Goal: Information Seeking & Learning: Learn about a topic

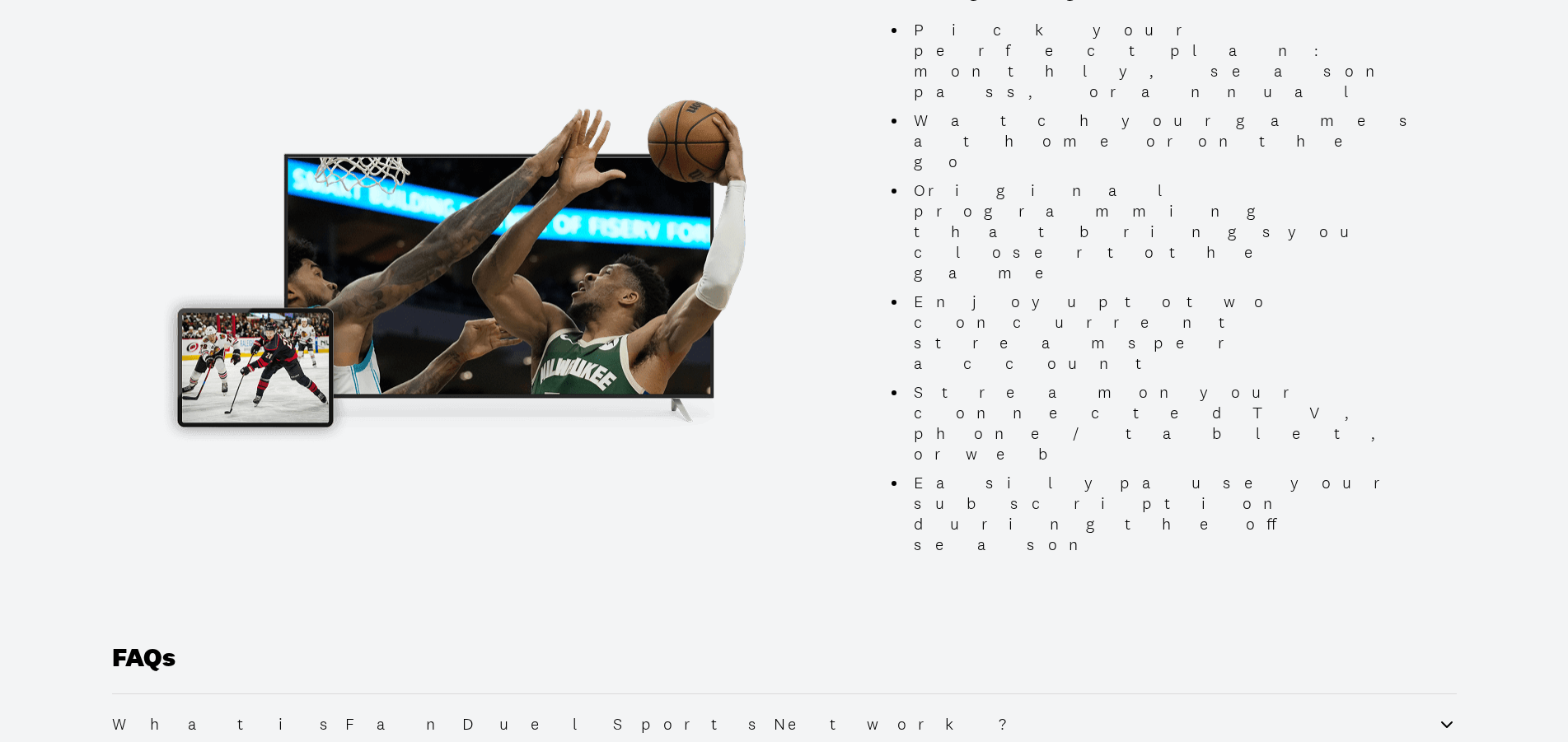
scroll to position [1765, 0]
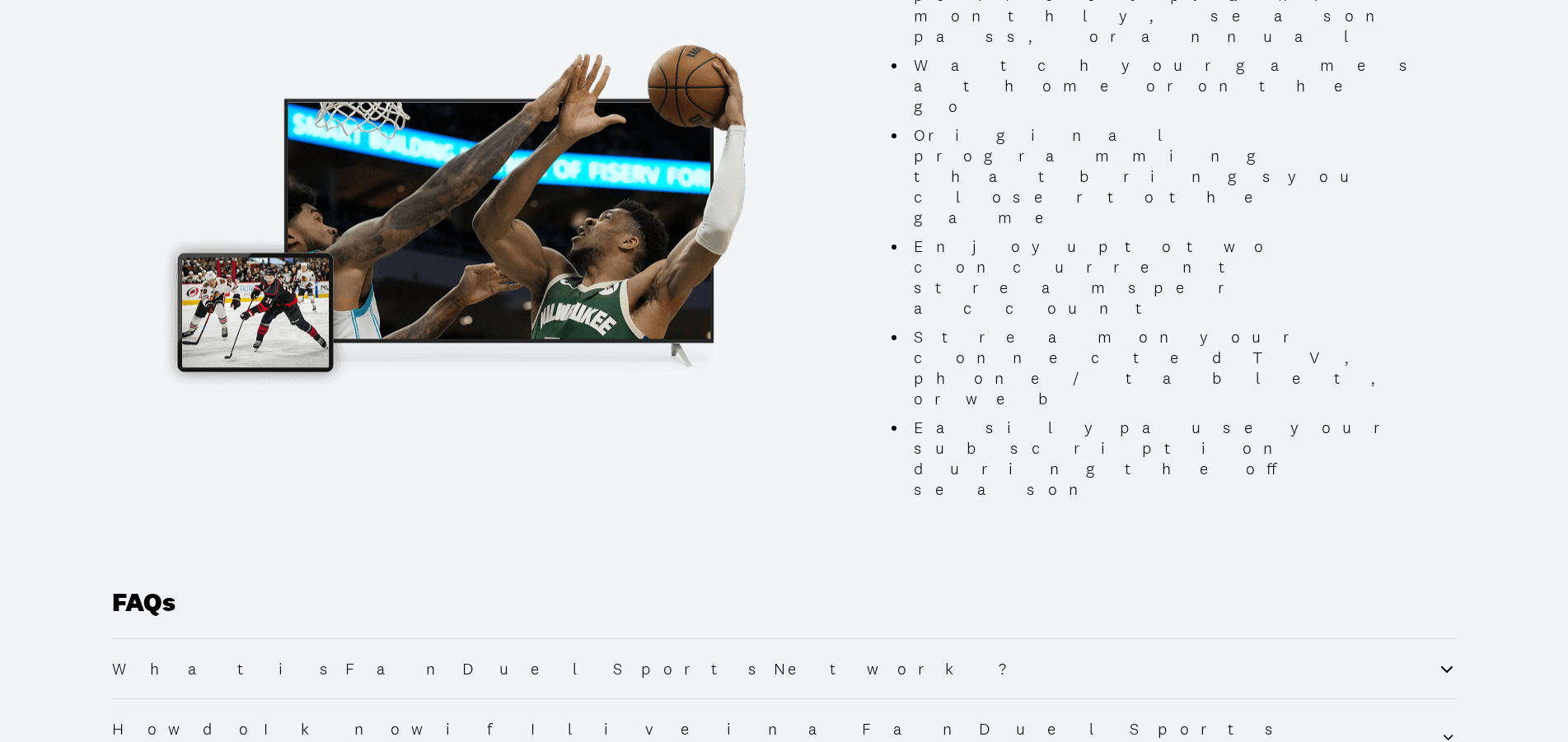
click at [517, 698] on li "How do I know if I live in a FanDuel Sports Network region?" at bounding box center [784, 738] width 1344 height 80
click at [522, 719] on h2 "How do I know if I live in a FanDuel Sports Network region?" at bounding box center [776, 739] width 1329 height 39
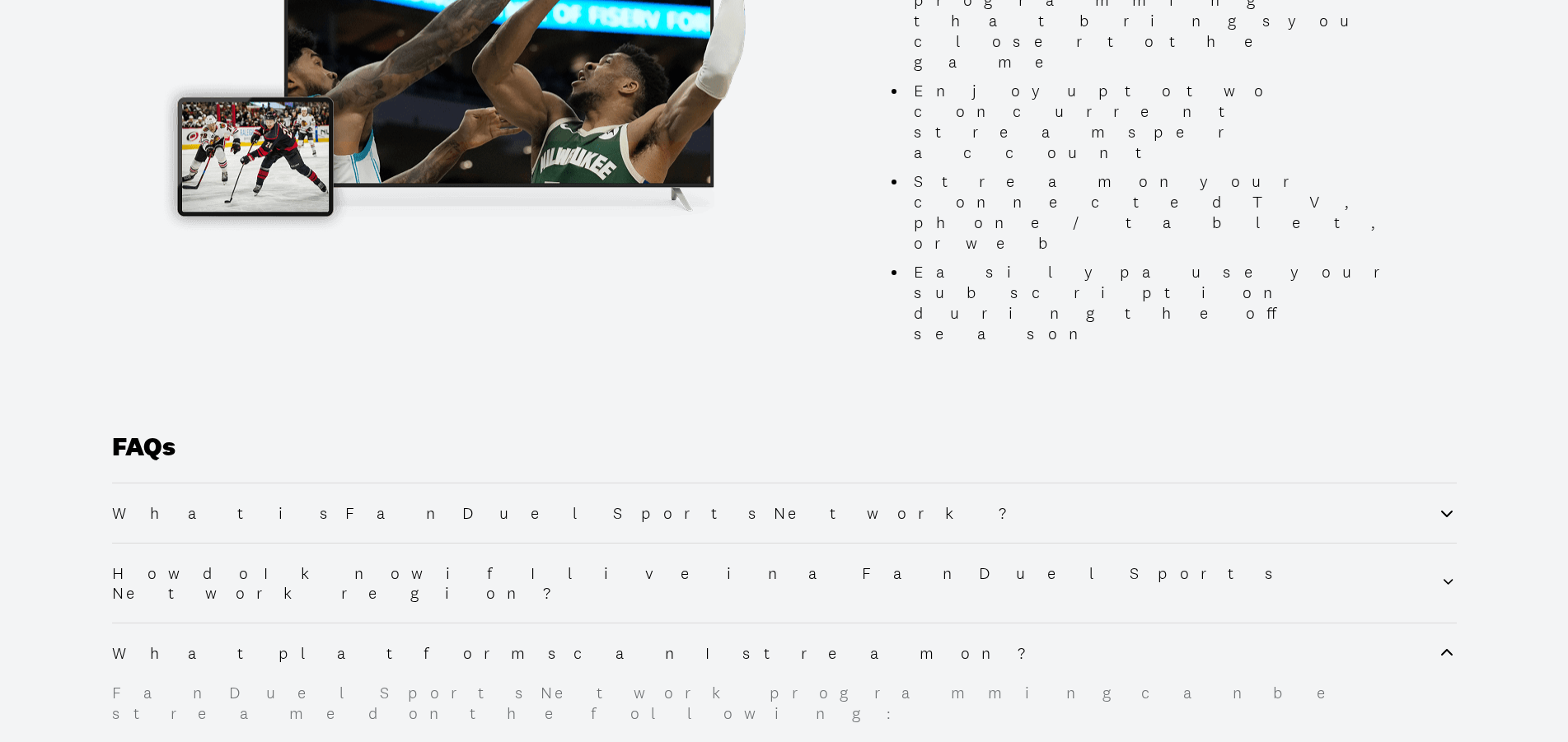
scroll to position [1932, 0]
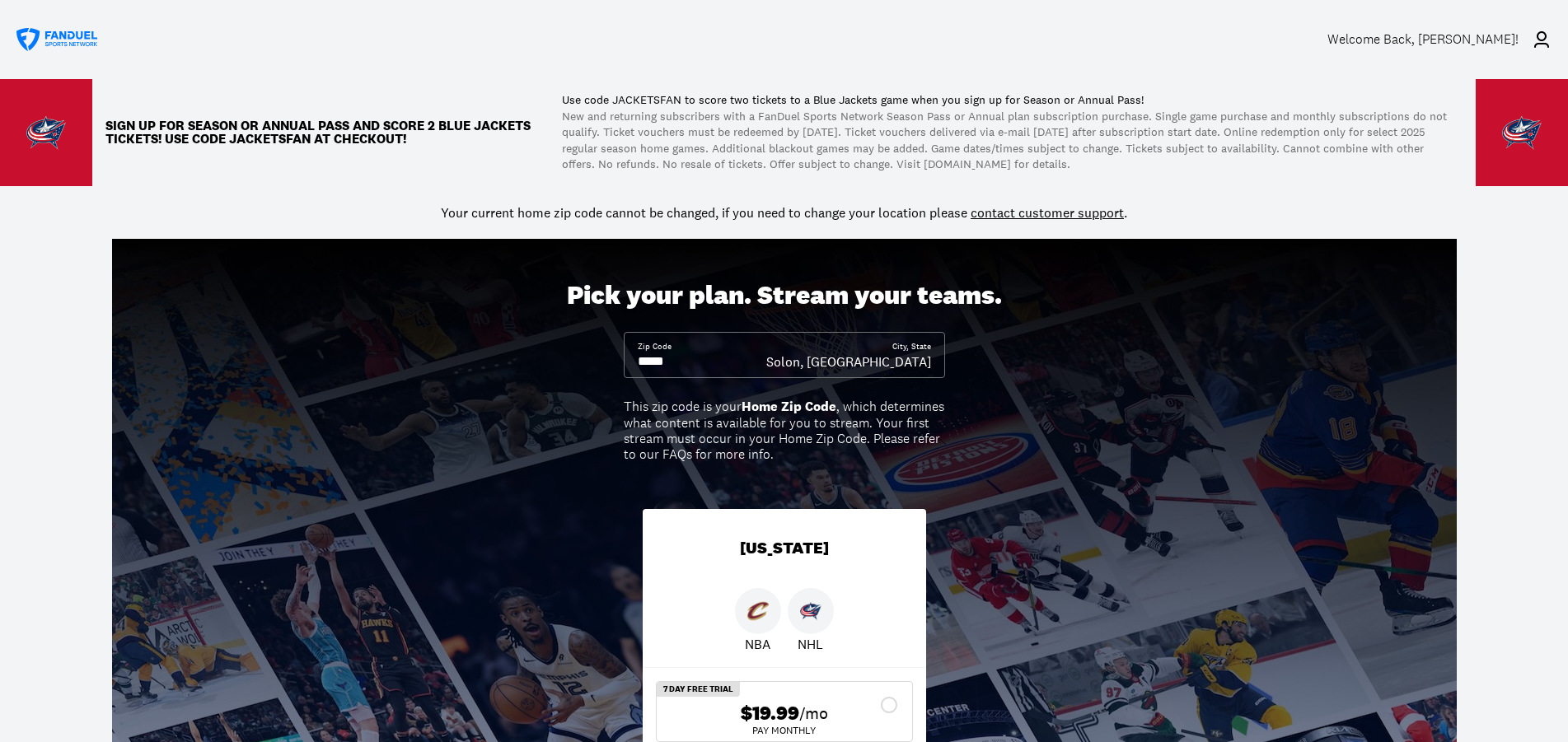
click at [66, 37] on icon at bounding box center [58, 39] width 82 height 24
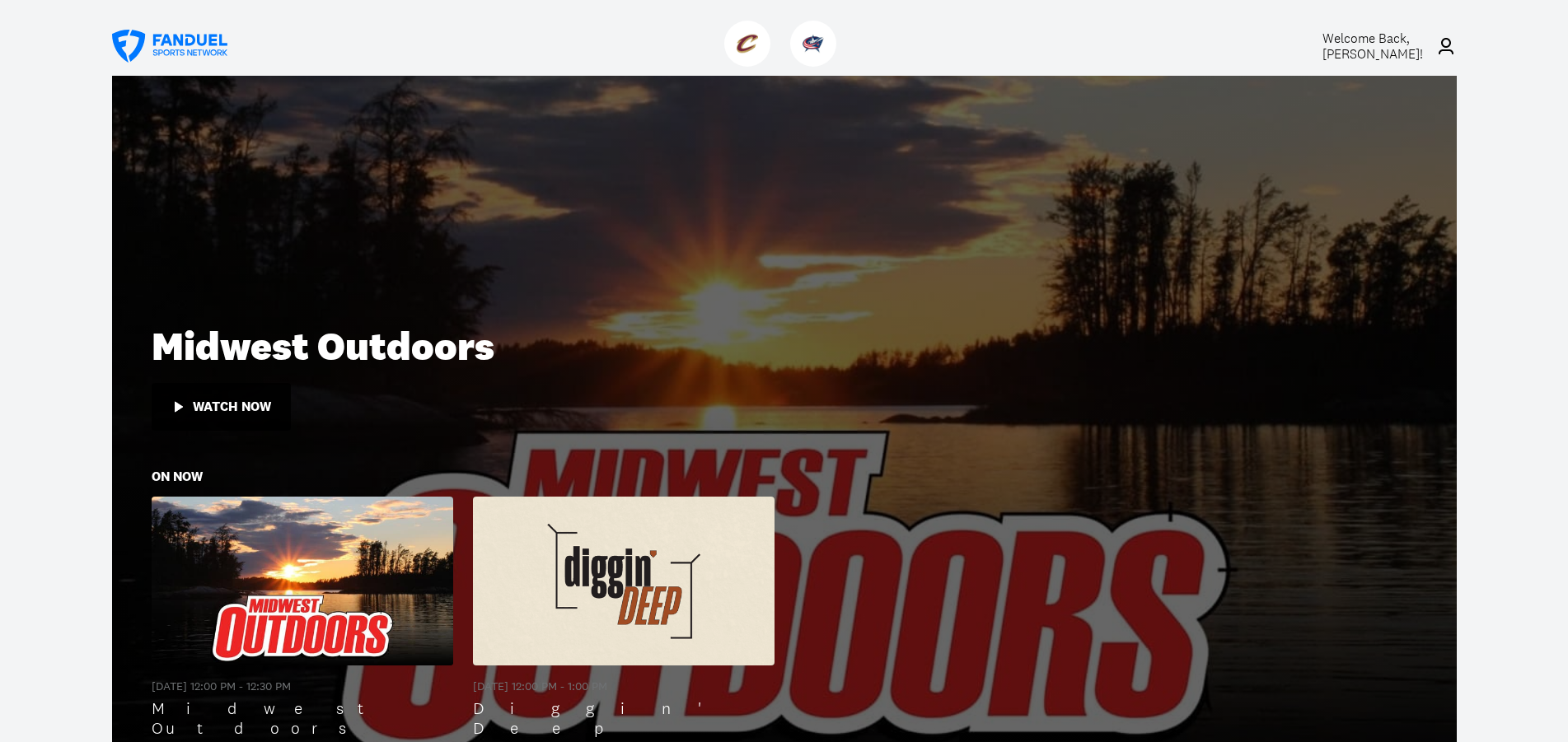
scroll to position [168, 0]
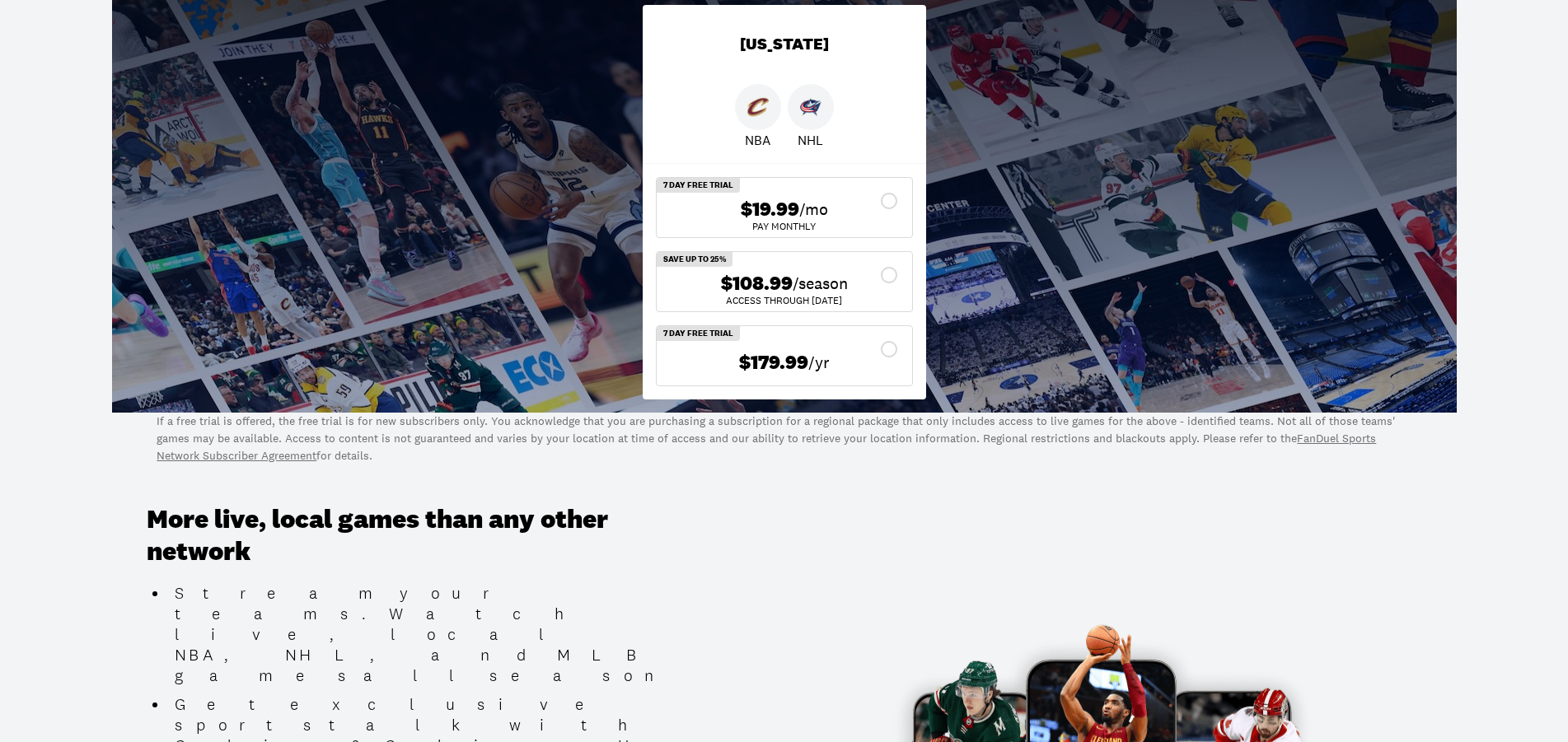
scroll to position [756, 0]
